Goal: Information Seeking & Learning: Learn about a topic

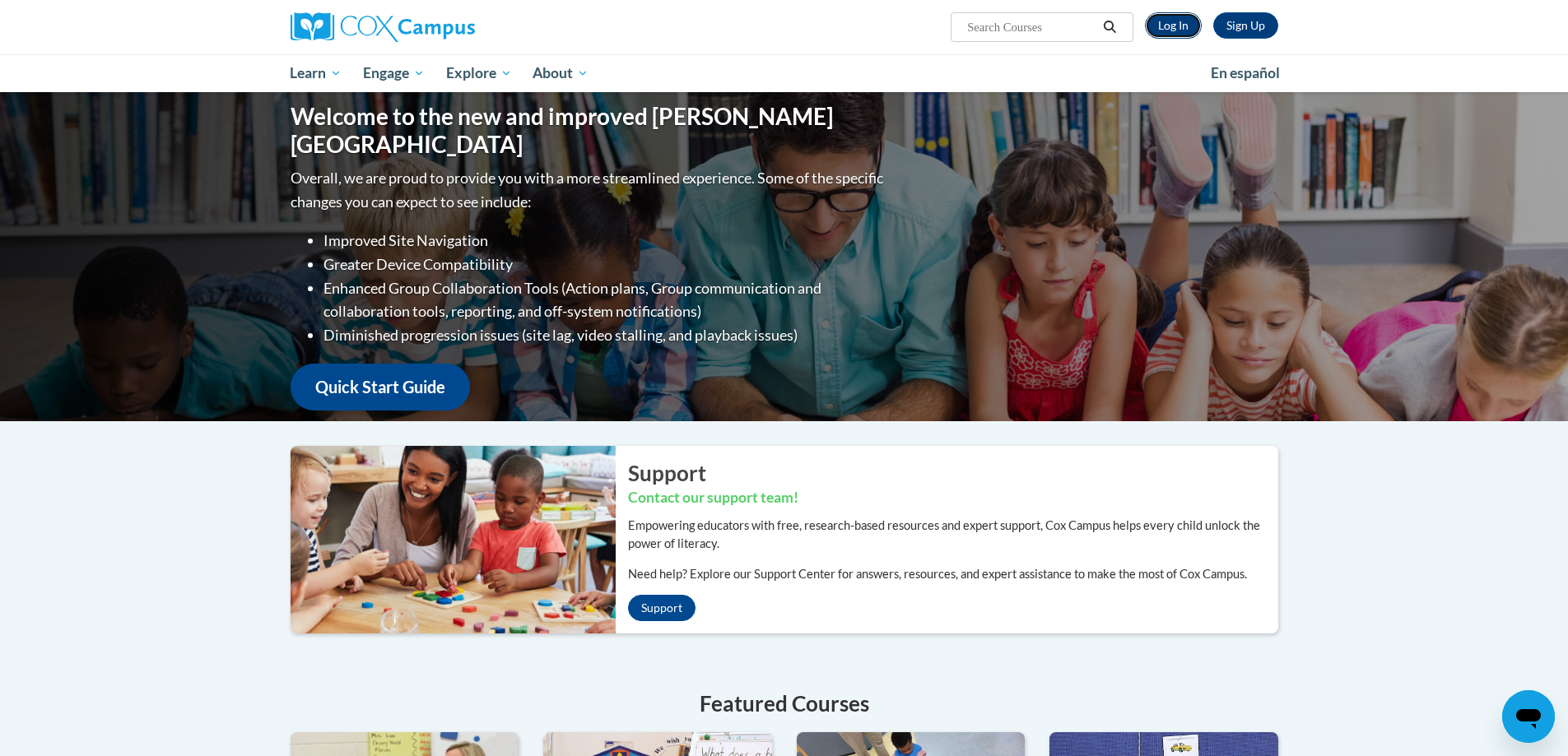
click at [1177, 27] on link "Log In" at bounding box center [1173, 25] width 57 height 26
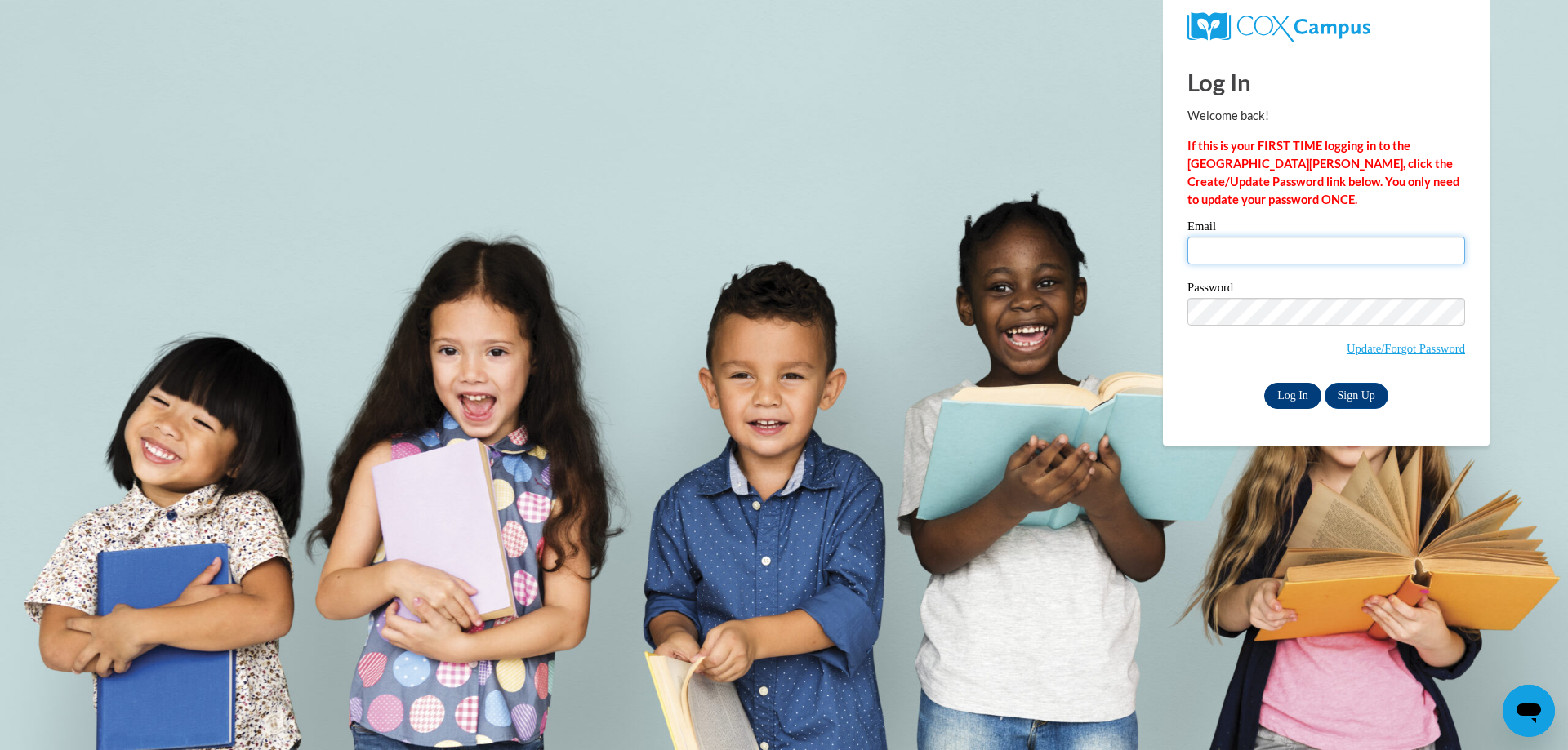
type input "gamble_rita@hotmail.com"
click at [1295, 394] on input "Log In" at bounding box center [1293, 395] width 58 height 26
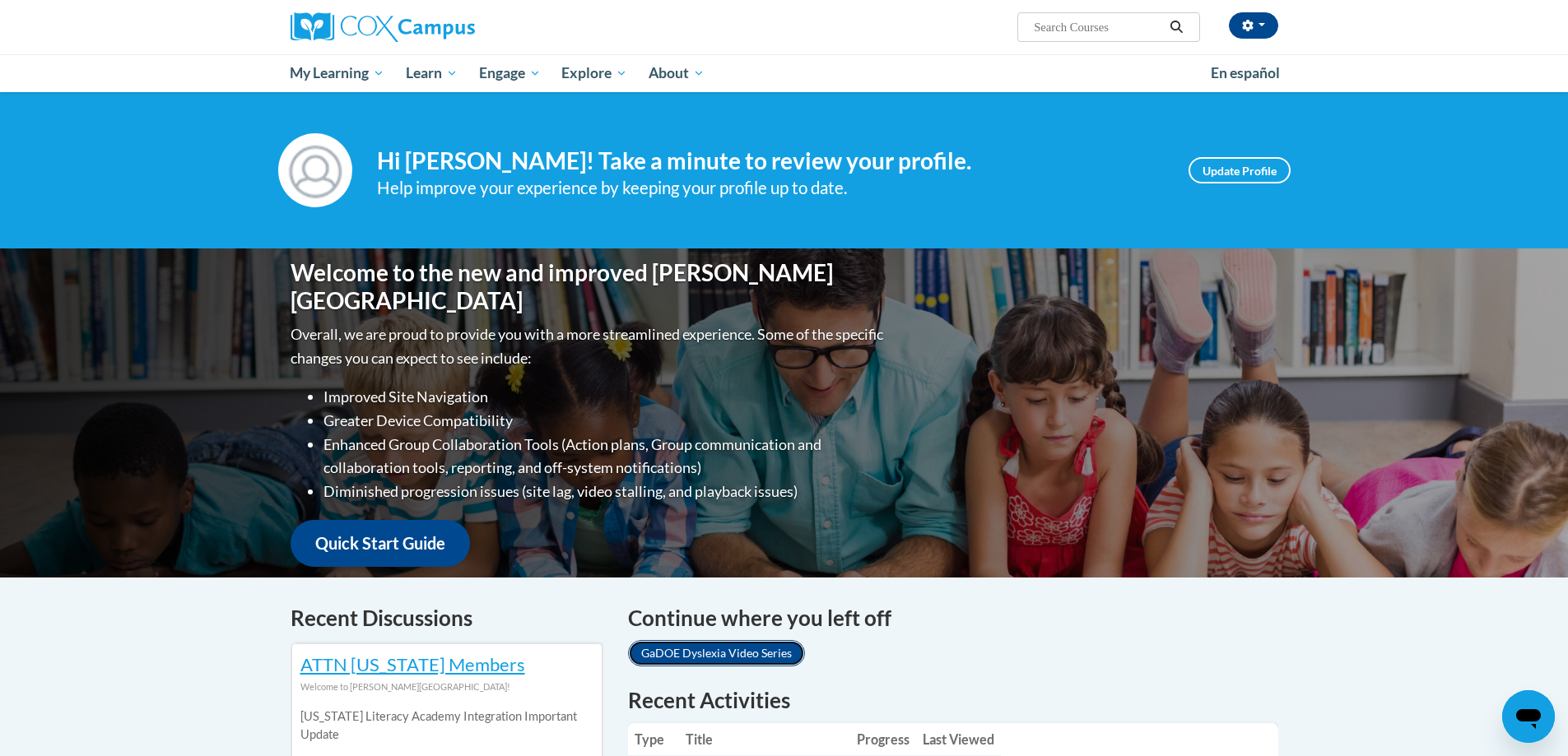
click at [730, 655] on link "GaDOE Dyslexia Video Series" at bounding box center [716, 653] width 177 height 26
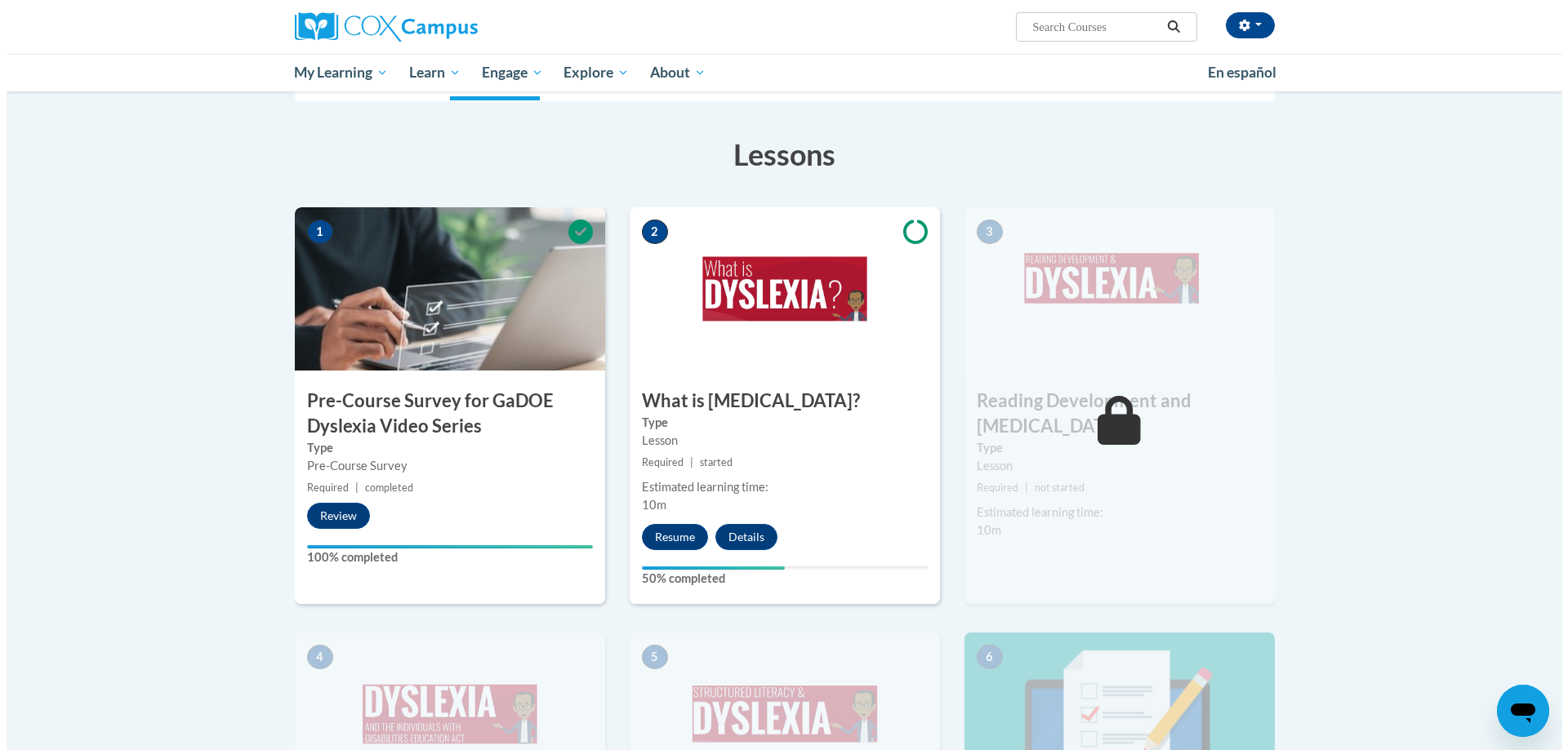
scroll to position [279, 0]
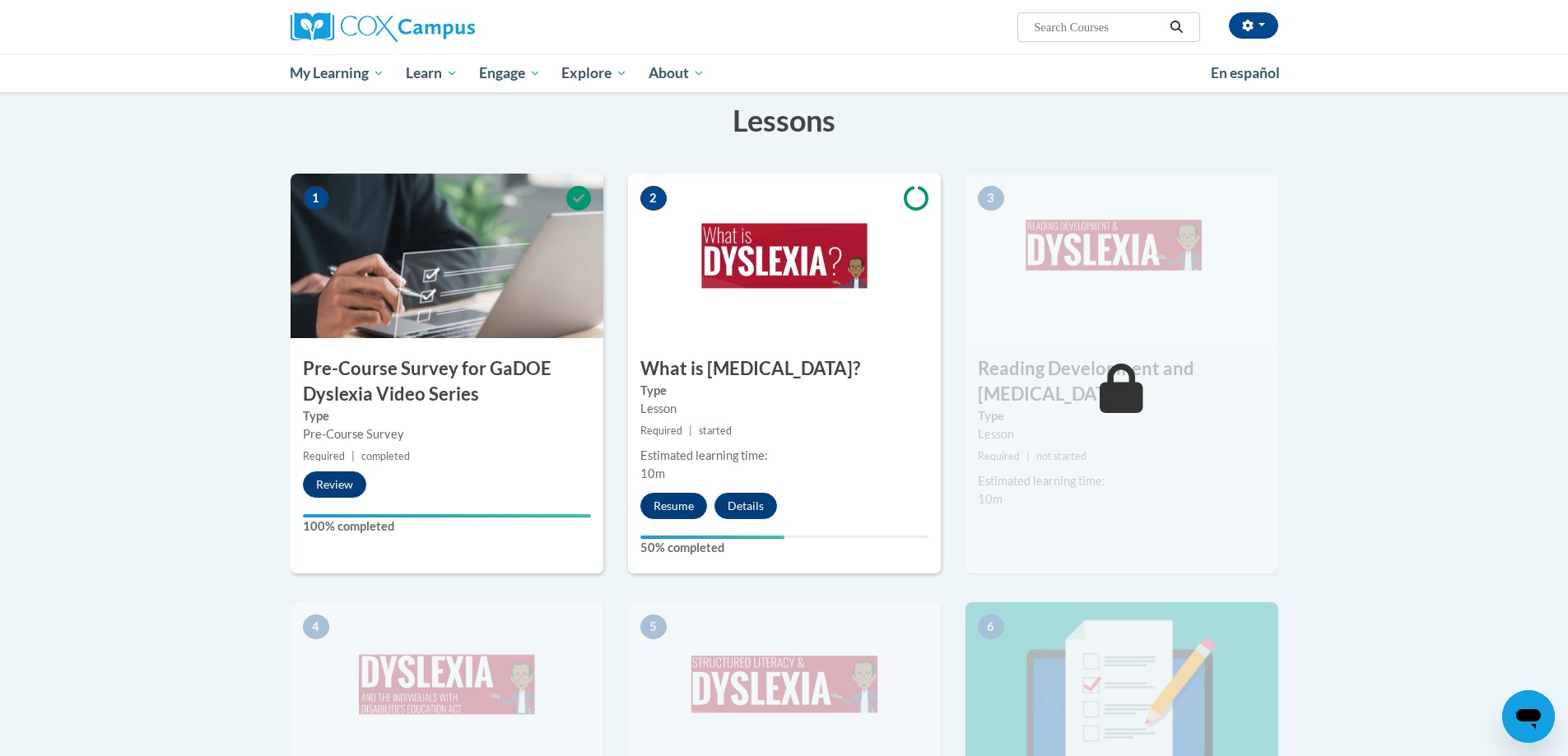
click at [1567, 357] on html "Rita Gamble (America/New_York UTC-04:00) My Profile Inbox My Transcripts Log Ou…" at bounding box center [784, 96] width 1568 height 756
click at [662, 504] on button "Resume" at bounding box center [673, 506] width 67 height 26
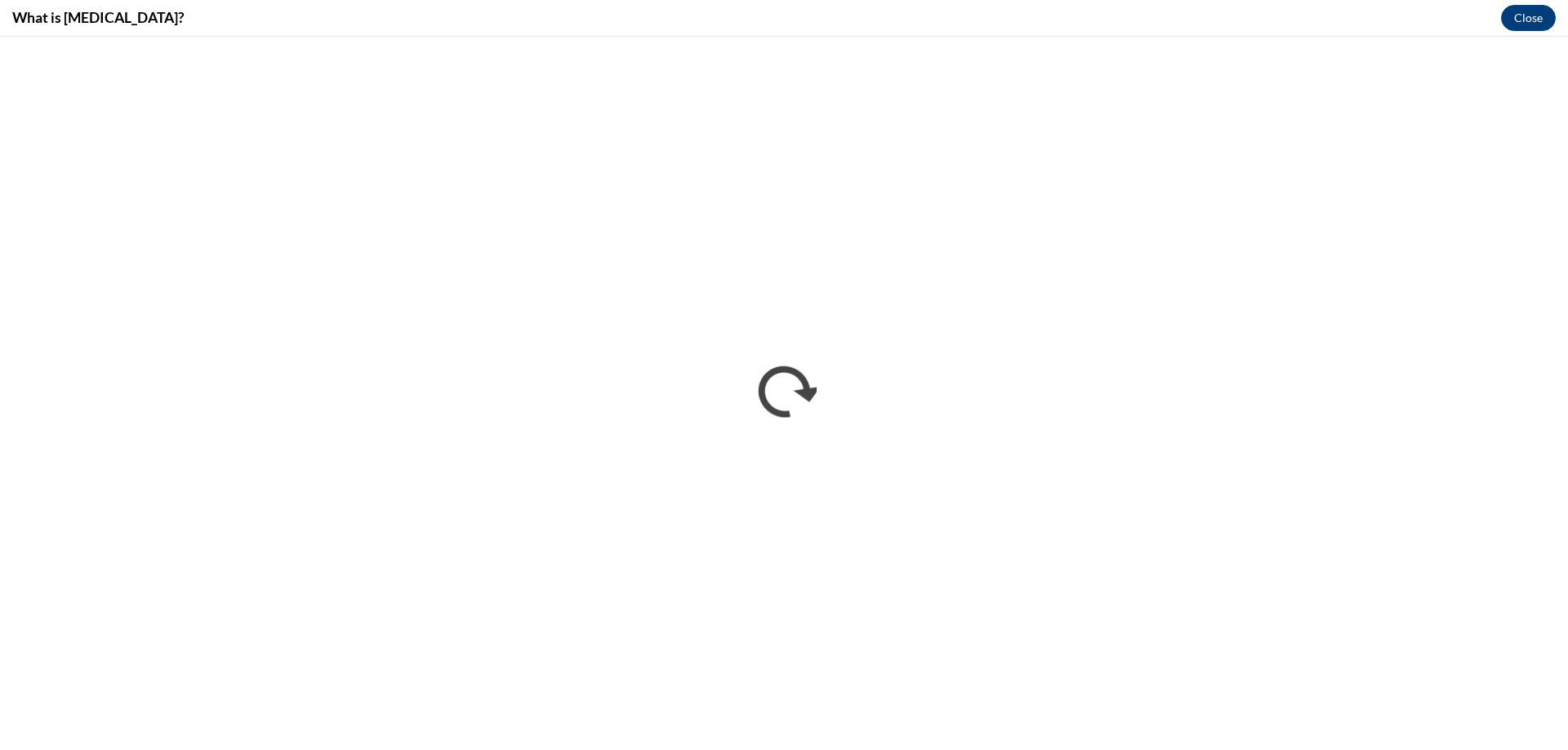
scroll to position [0, 0]
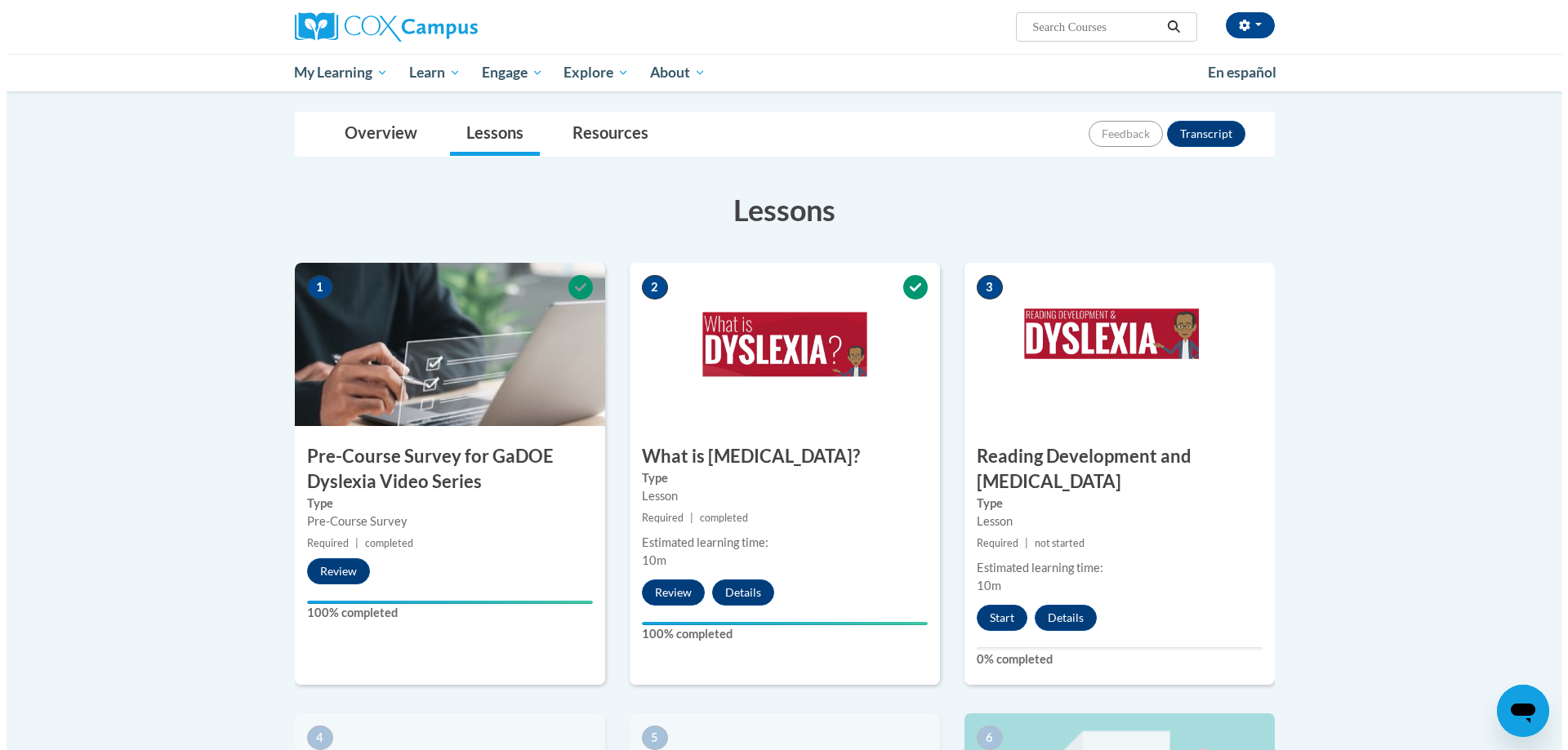
scroll to position [292, 0]
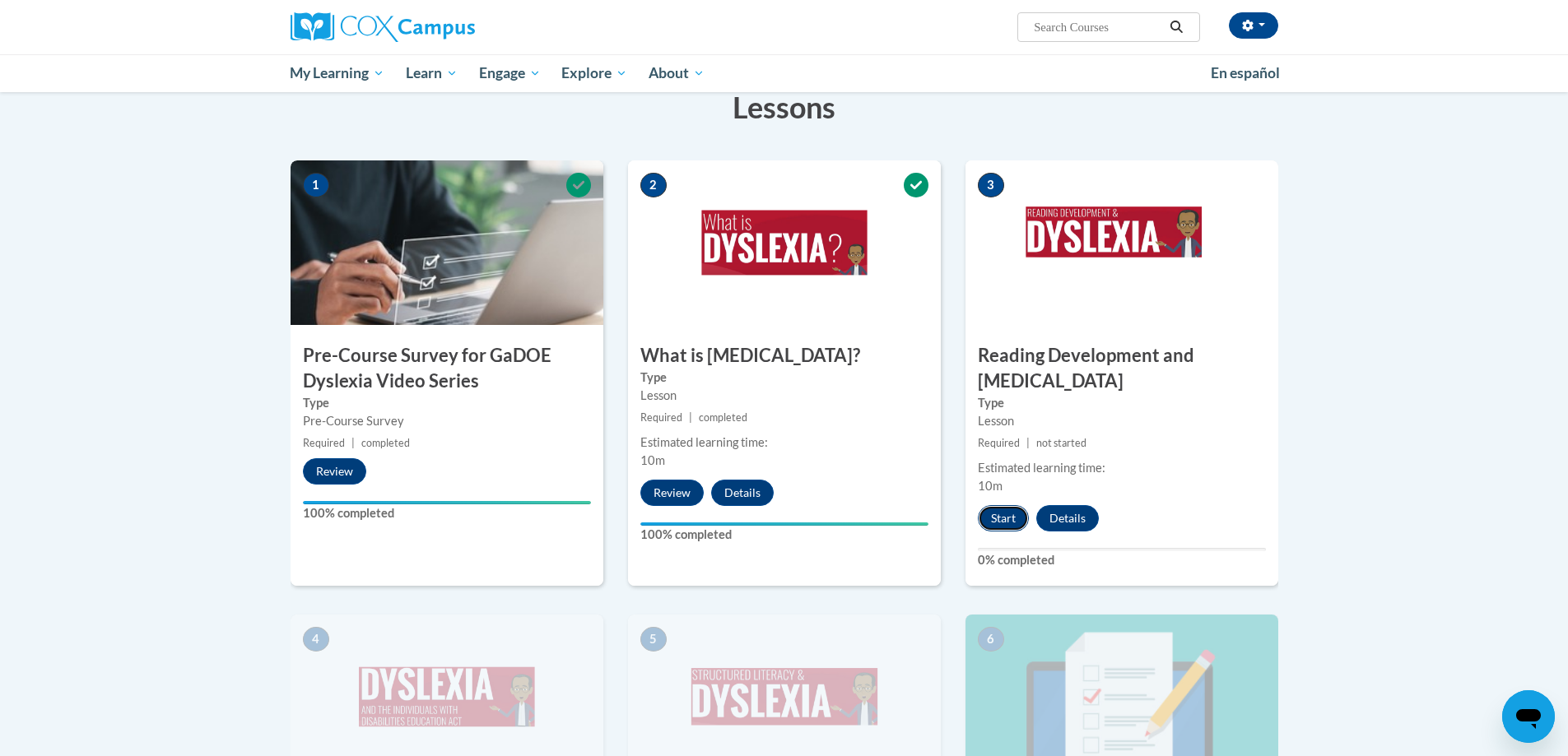
click at [1007, 518] on button "Start" at bounding box center [1004, 518] width 51 height 26
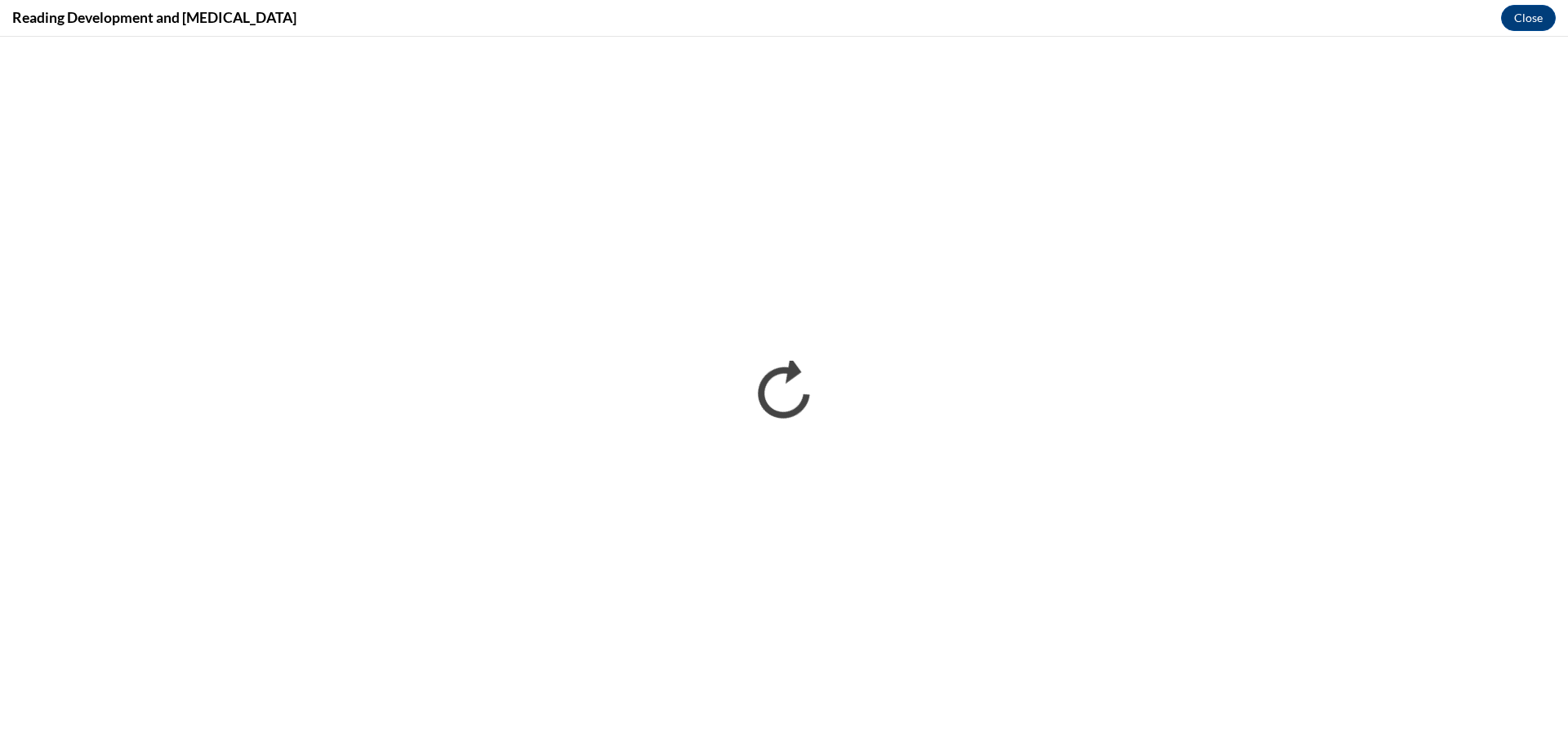
scroll to position [0, 0]
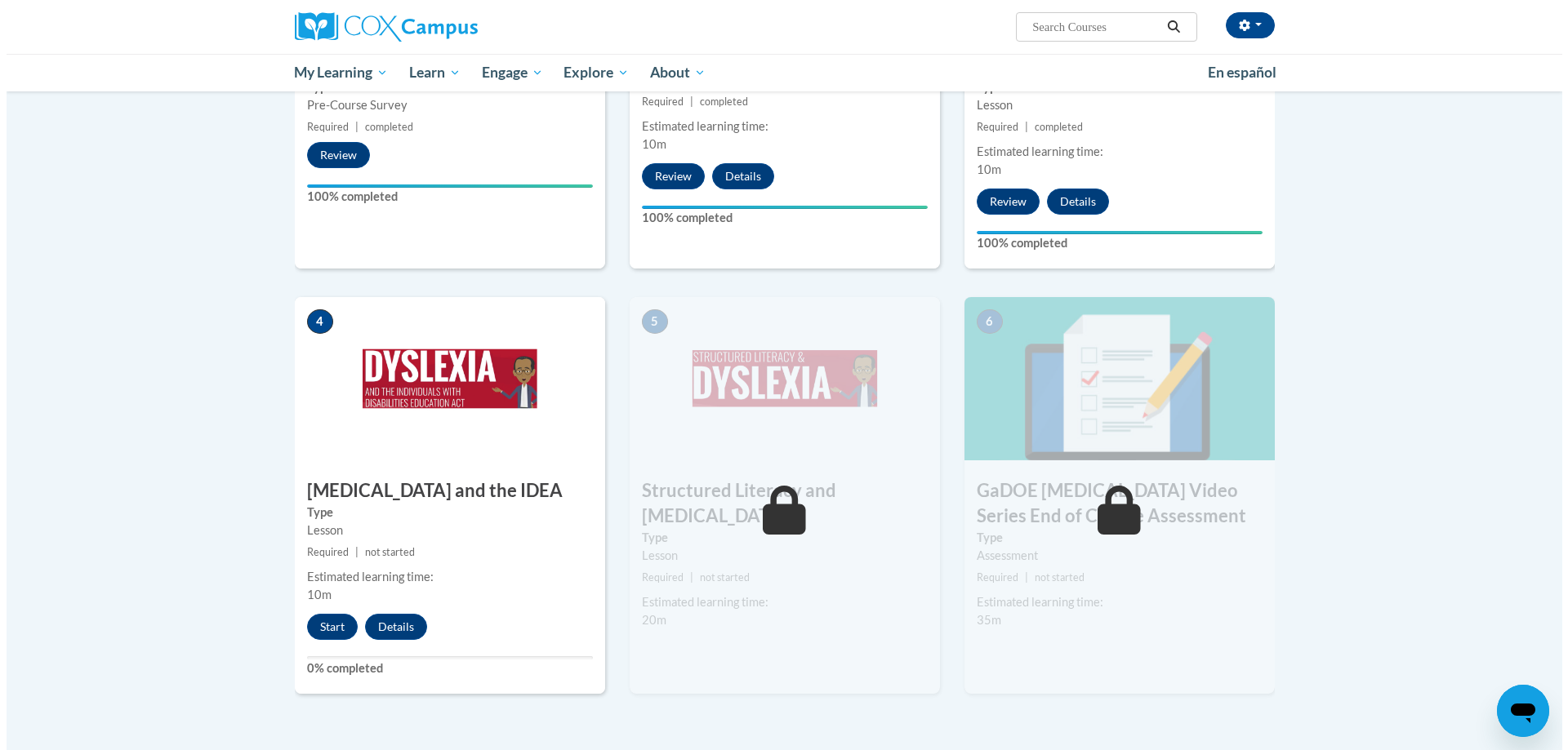
scroll to position [626, 0]
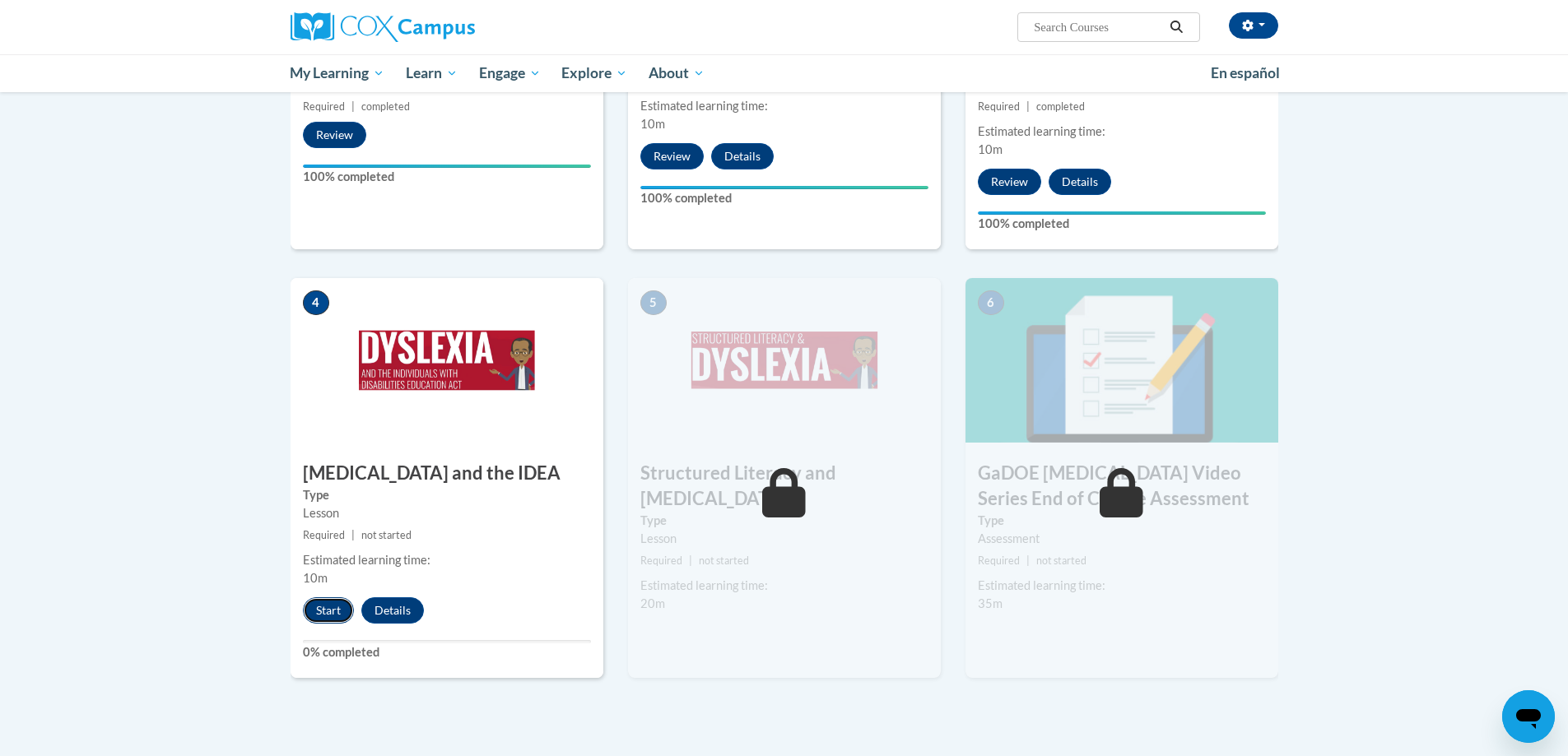
click at [324, 602] on button "Start" at bounding box center [329, 610] width 51 height 26
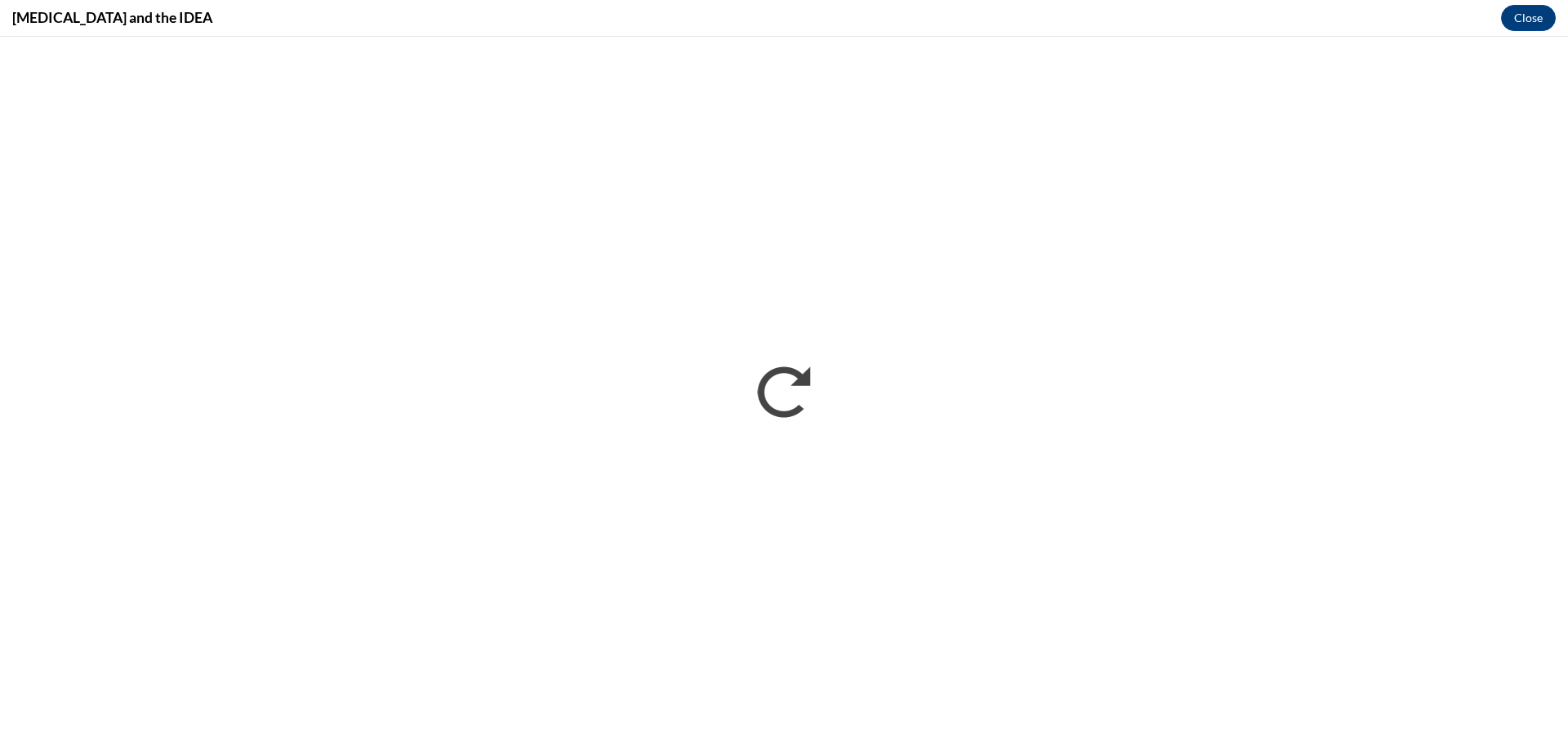
scroll to position [0, 0]
